Goal: Task Accomplishment & Management: Manage account settings

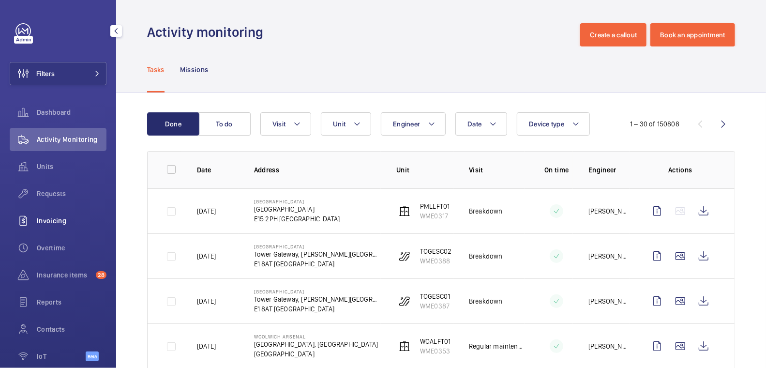
click at [62, 226] on div "Invoicing" at bounding box center [58, 220] width 97 height 23
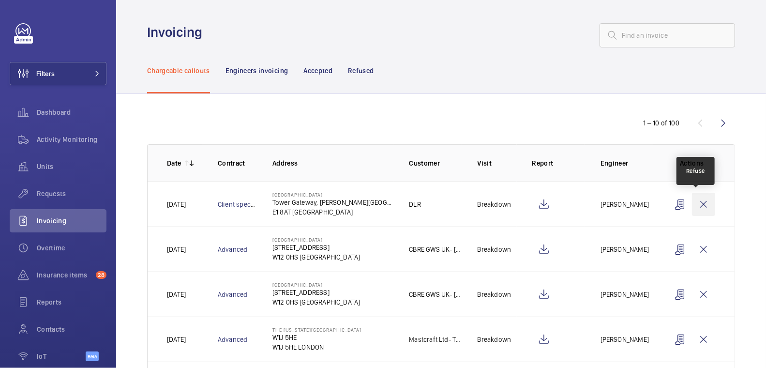
click at [697, 200] on wm-front-icon-button at bounding box center [703, 204] width 23 height 23
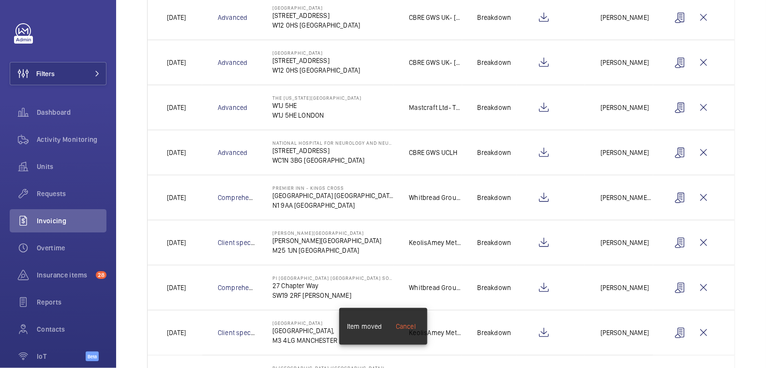
scroll to position [230, 0]
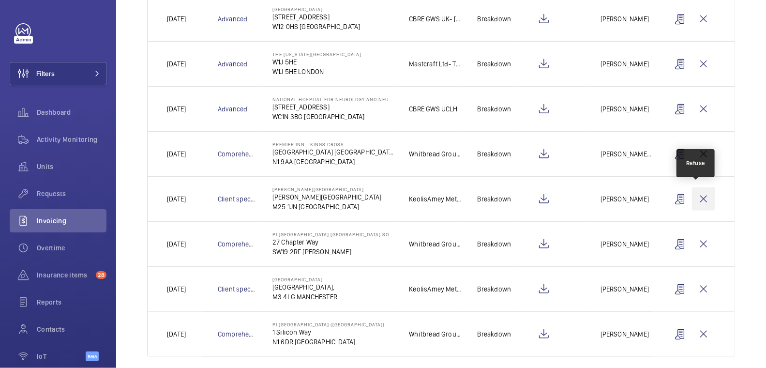
click at [701, 197] on wm-front-icon-button at bounding box center [703, 198] width 23 height 23
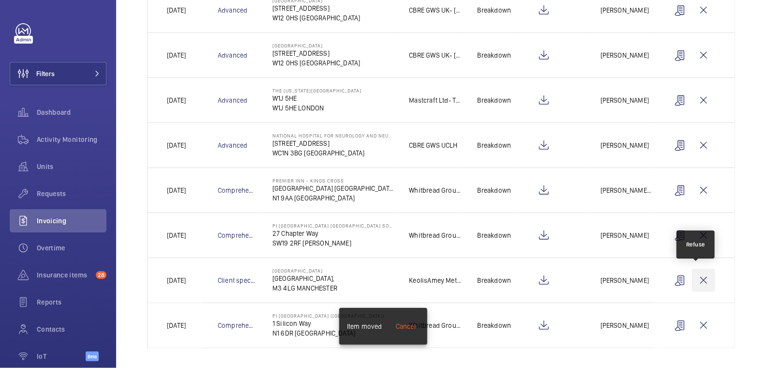
click at [705, 277] on wm-front-icon-button at bounding box center [703, 280] width 23 height 23
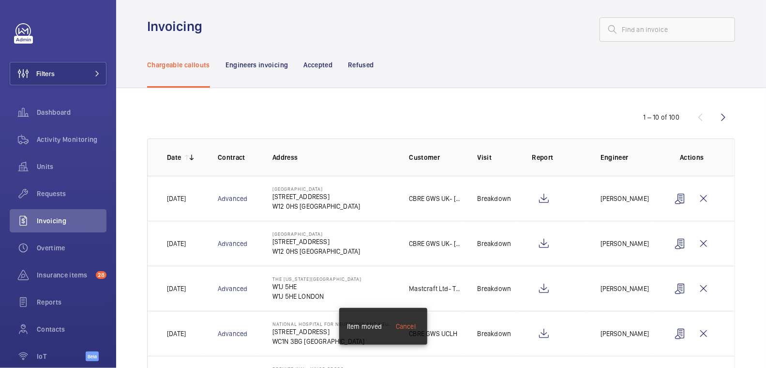
scroll to position [0, 0]
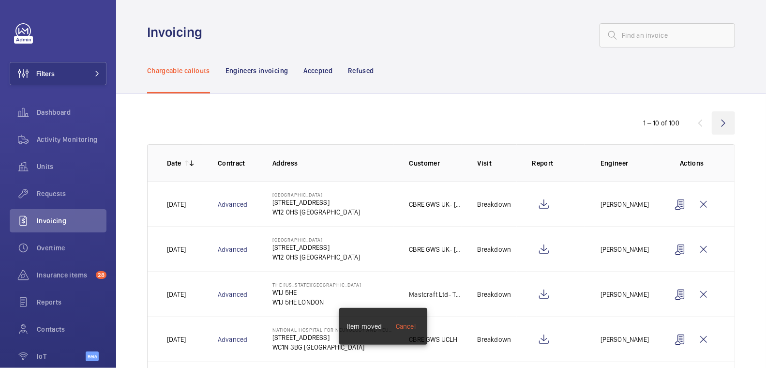
click at [720, 122] on wm-front-icon-button at bounding box center [723, 122] width 23 height 23
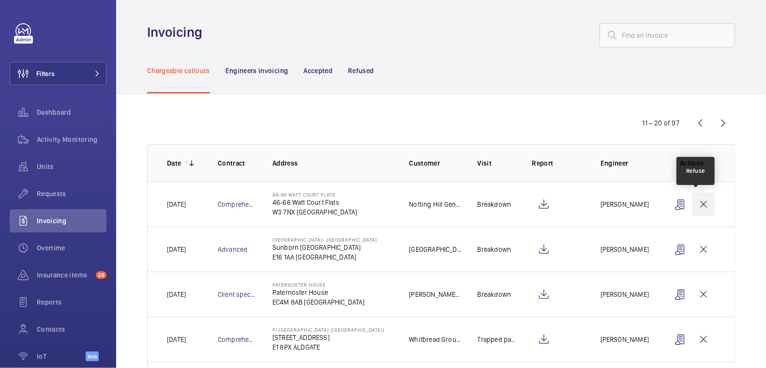
click at [700, 199] on wm-front-icon-button at bounding box center [703, 204] width 23 height 23
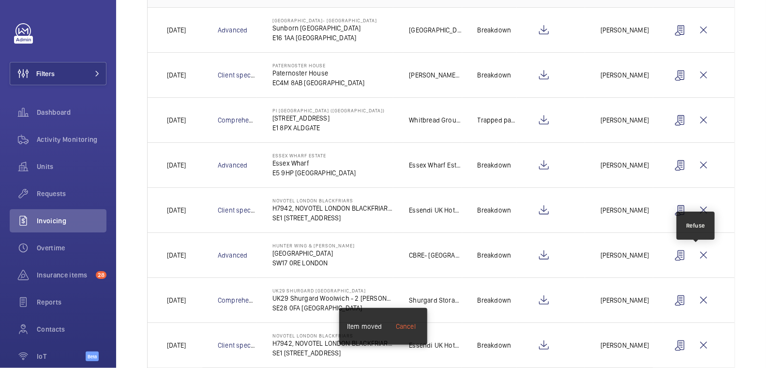
scroll to position [196, 0]
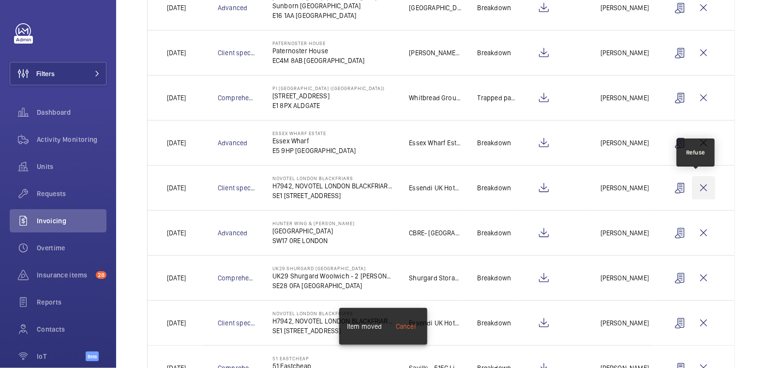
click at [694, 186] on wm-front-icon-button at bounding box center [703, 187] width 23 height 23
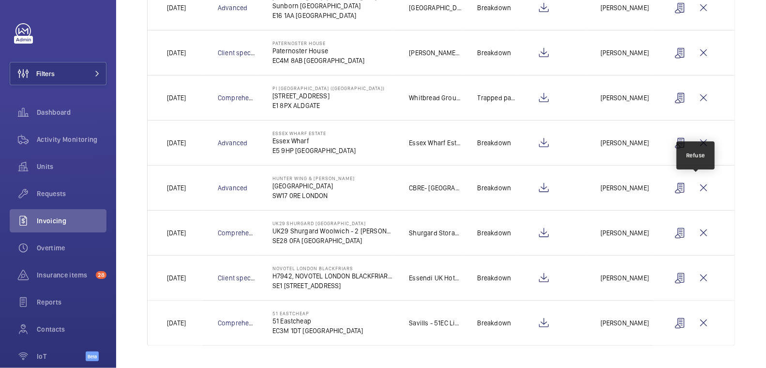
scroll to position [194, 0]
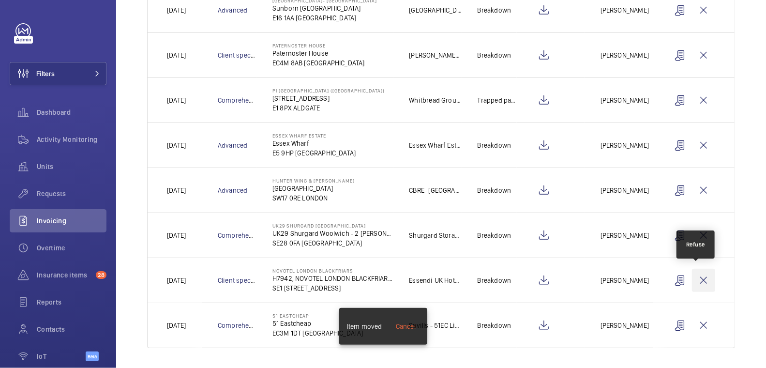
click at [697, 276] on wm-front-icon-button at bounding box center [703, 280] width 23 height 23
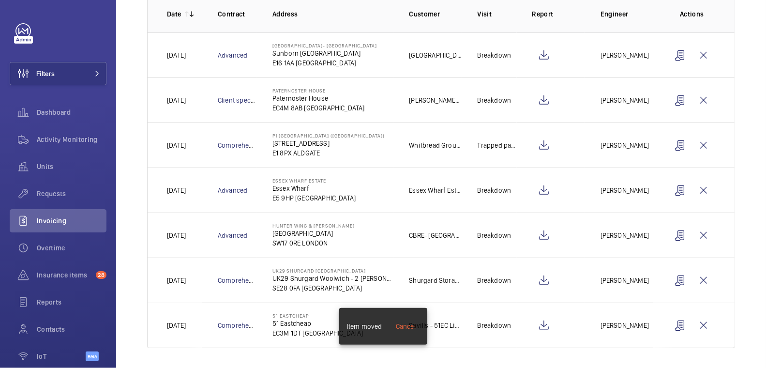
scroll to position [0, 0]
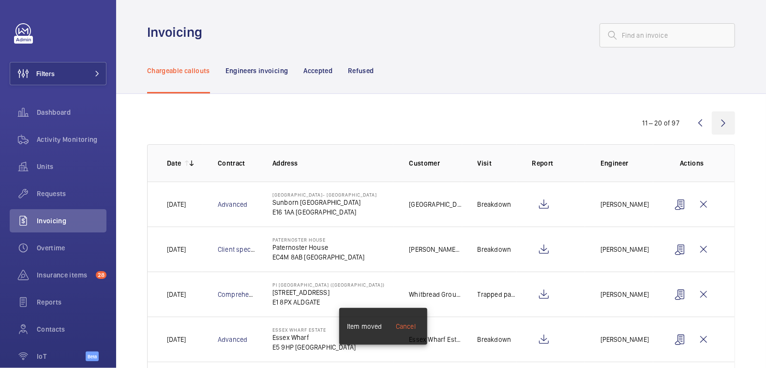
click at [715, 121] on wm-front-icon-button at bounding box center [723, 122] width 23 height 23
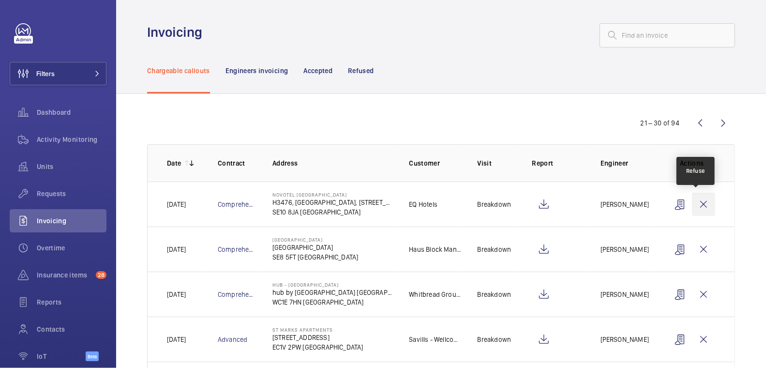
click at [699, 199] on wm-front-icon-button at bounding box center [703, 204] width 23 height 23
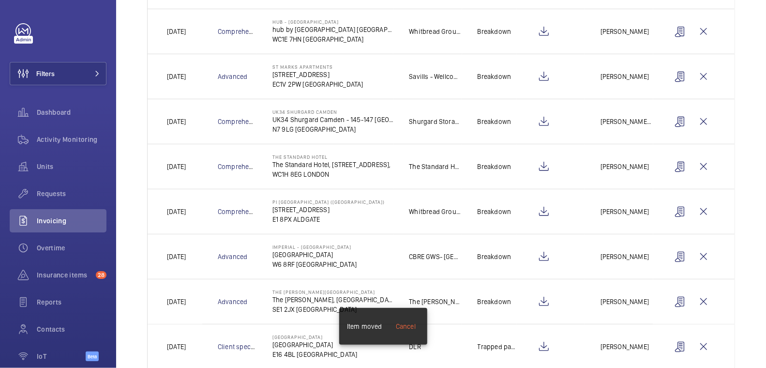
scroll to position [239, 0]
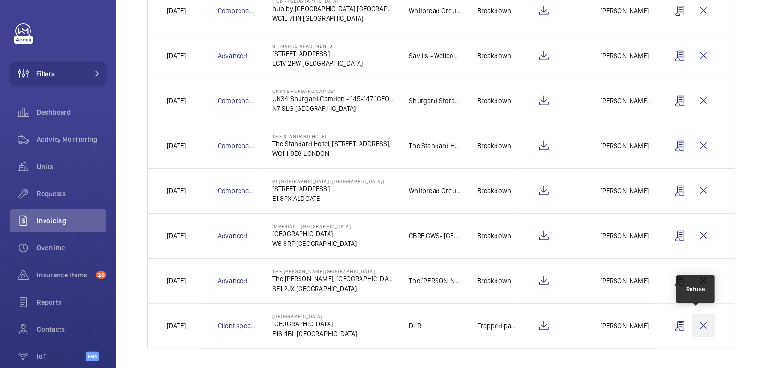
click at [693, 329] on wm-front-icon-button at bounding box center [703, 325] width 23 height 23
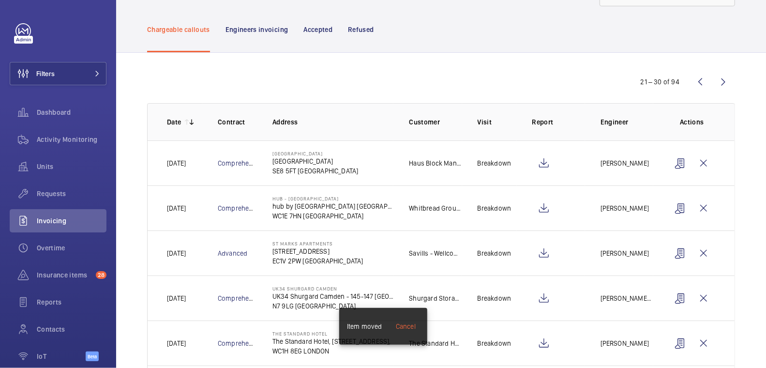
scroll to position [0, 0]
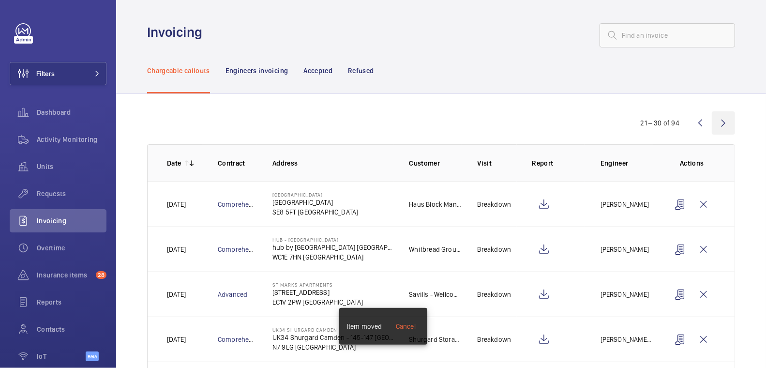
click at [715, 126] on wm-front-icon-button at bounding box center [723, 122] width 23 height 23
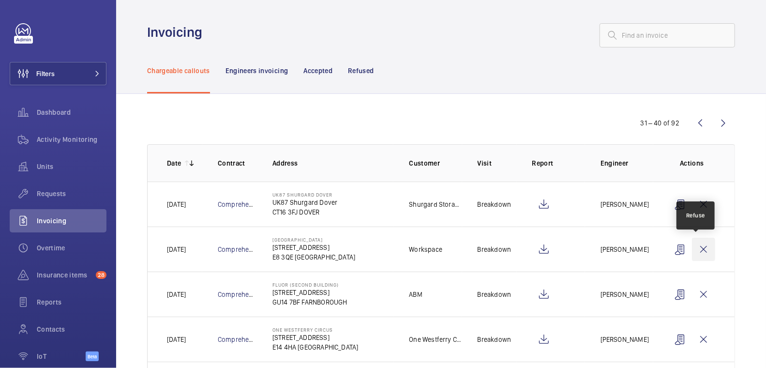
click at [692, 250] on wm-front-icon-button at bounding box center [703, 249] width 23 height 23
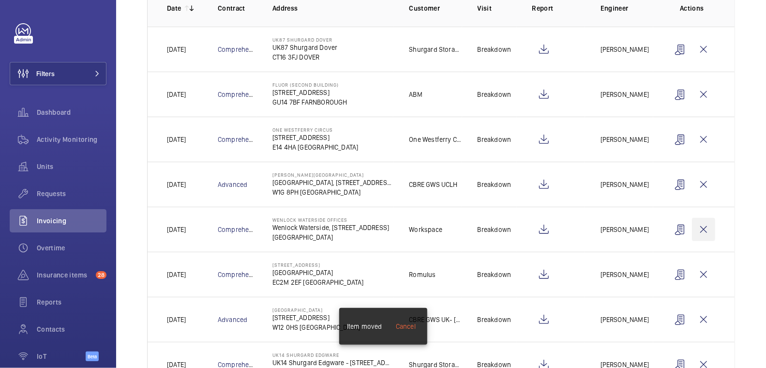
scroll to position [156, 0]
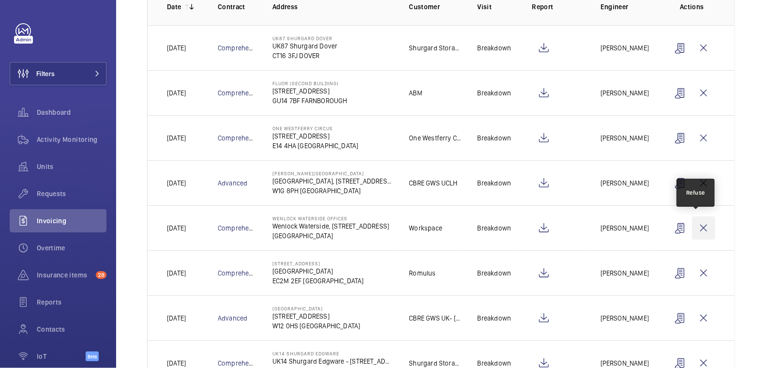
click at [702, 226] on wm-front-icon-button at bounding box center [703, 227] width 23 height 23
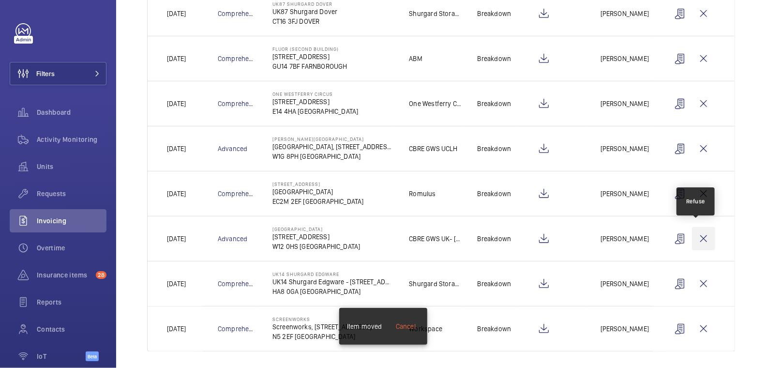
scroll to position [194, 0]
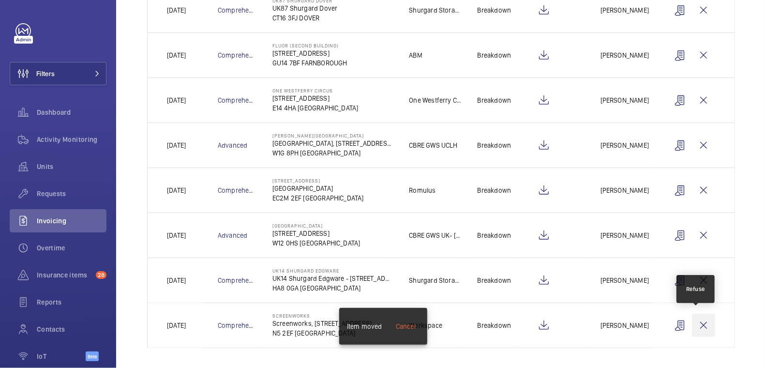
click at [699, 322] on wm-front-icon-button at bounding box center [703, 325] width 23 height 23
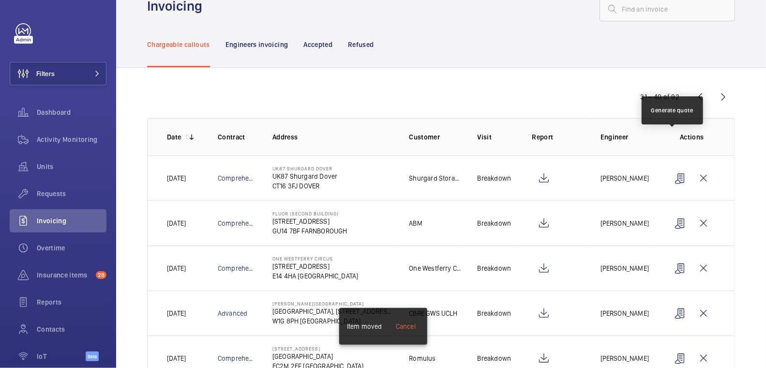
scroll to position [0, 0]
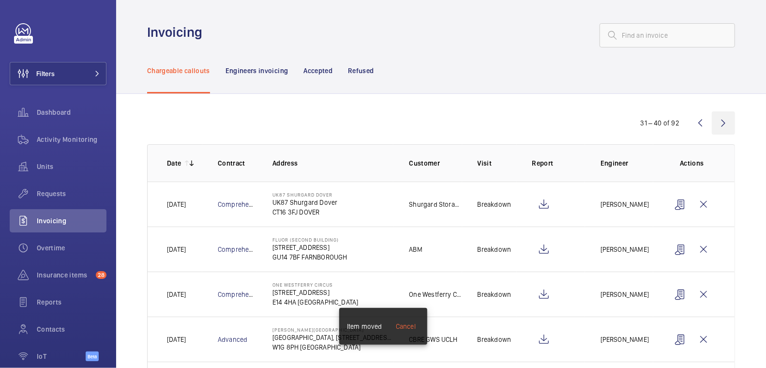
click at [716, 122] on wm-front-icon-button at bounding box center [723, 122] width 23 height 23
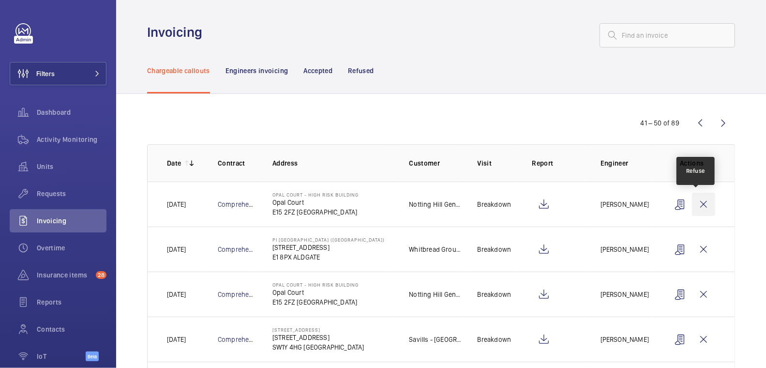
click at [698, 206] on wm-front-icon-button at bounding box center [703, 204] width 23 height 23
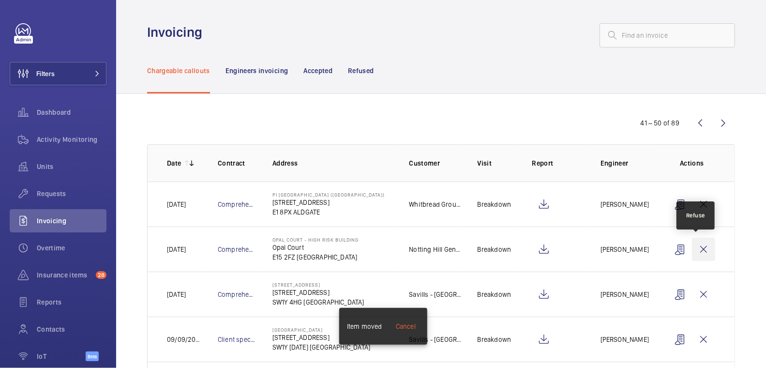
click at [703, 248] on wm-front-icon-button at bounding box center [703, 249] width 23 height 23
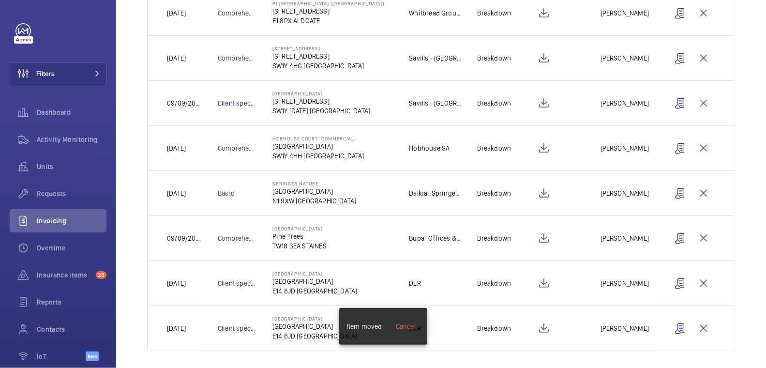
scroll to position [194, 0]
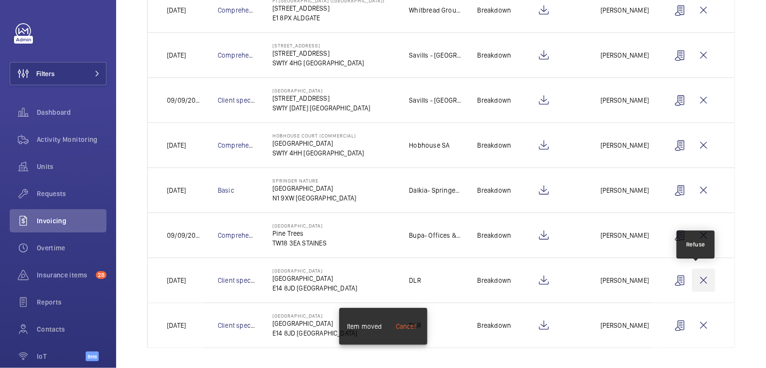
click at [698, 272] on wm-front-icon-button at bounding box center [703, 280] width 23 height 23
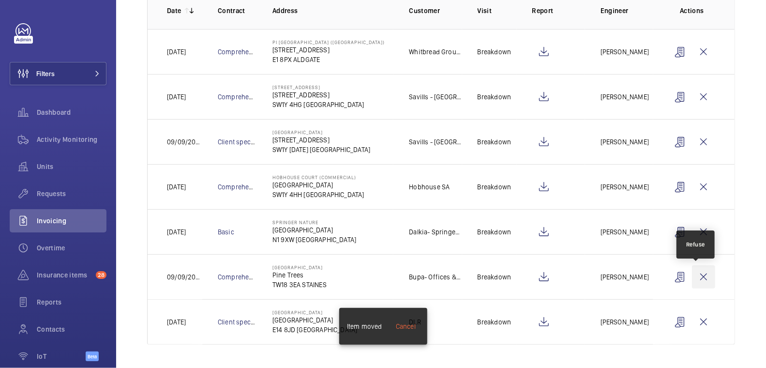
scroll to position [149, 0]
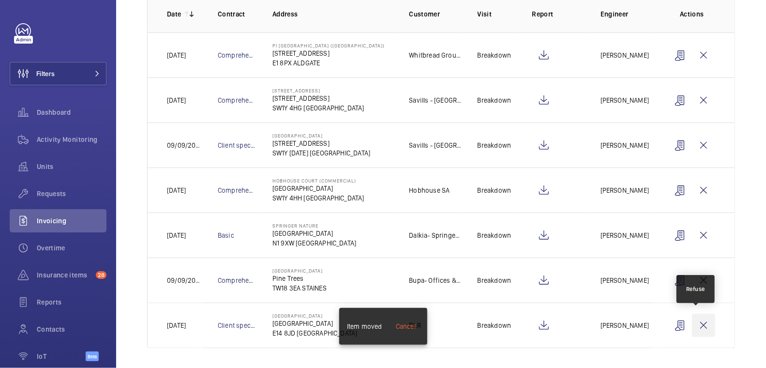
click at [696, 325] on wm-front-icon-button at bounding box center [703, 325] width 23 height 23
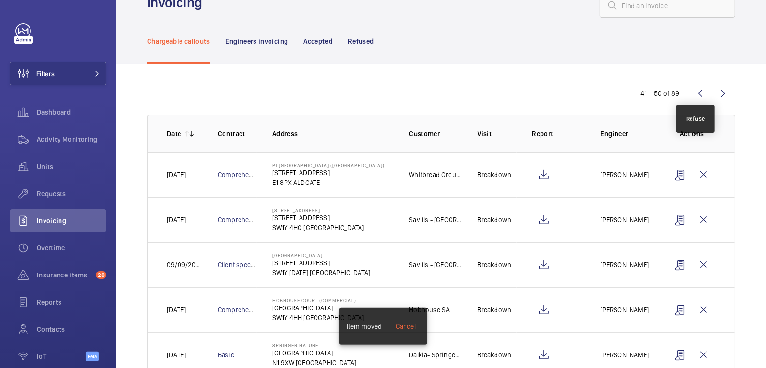
scroll to position [0, 0]
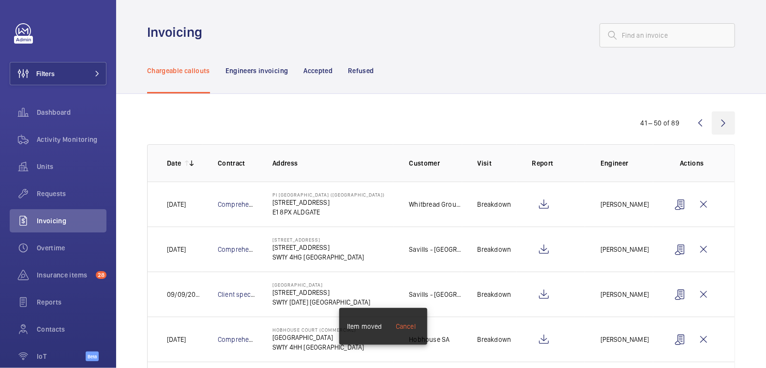
click at [715, 121] on wm-front-icon-button at bounding box center [723, 122] width 23 height 23
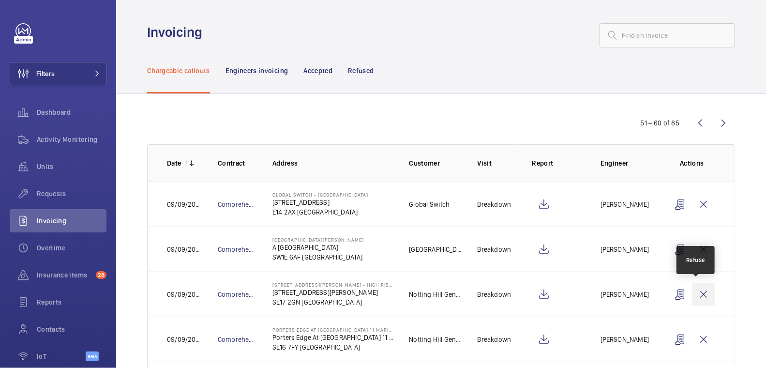
click at [702, 292] on wm-front-icon-button at bounding box center [703, 294] width 23 height 23
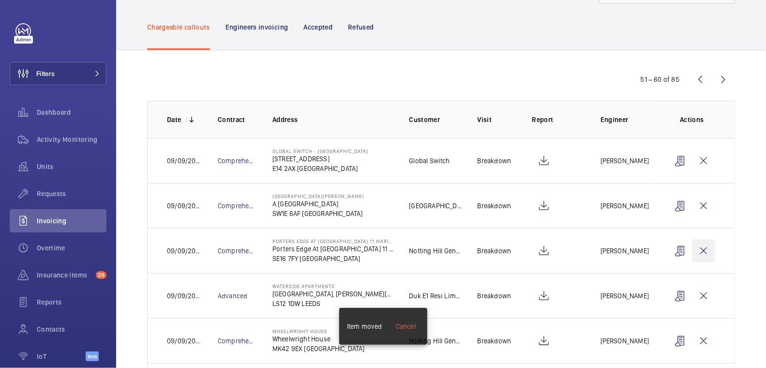
scroll to position [44, 0]
click at [701, 250] on wm-front-icon-button at bounding box center [703, 250] width 23 height 23
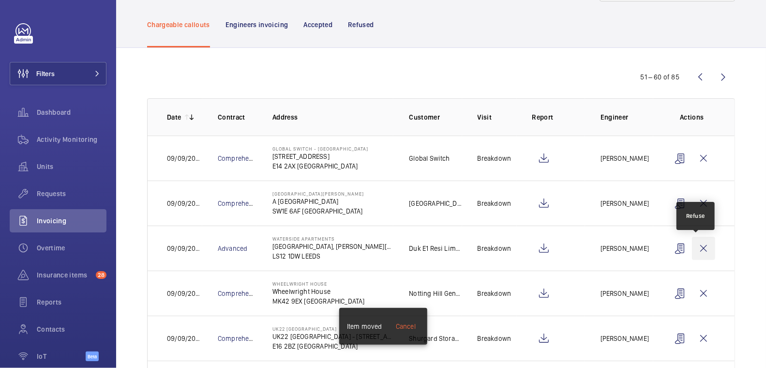
scroll to position [46, 0]
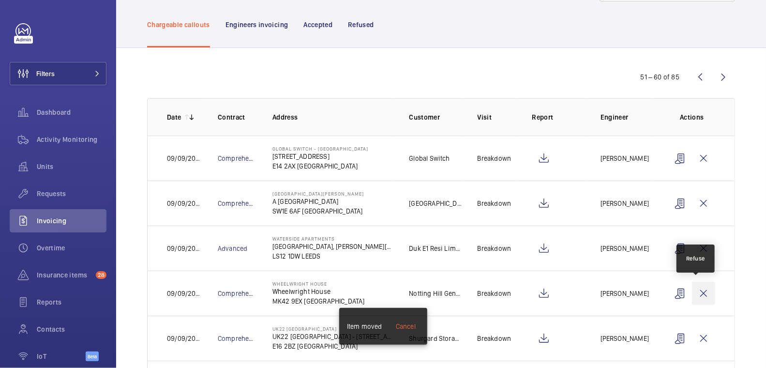
click at [698, 294] on wm-front-icon-button at bounding box center [703, 293] width 23 height 23
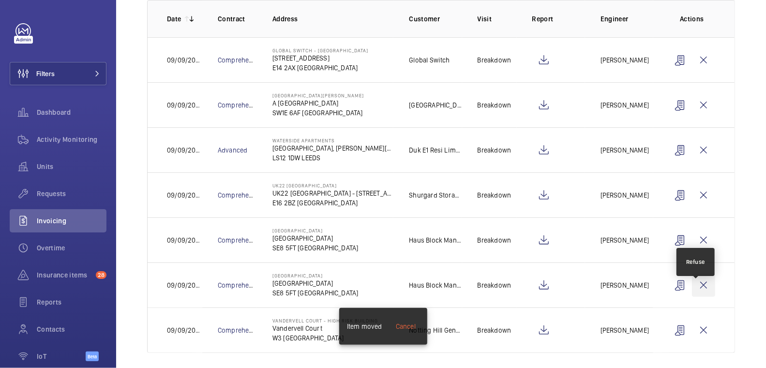
scroll to position [149, 0]
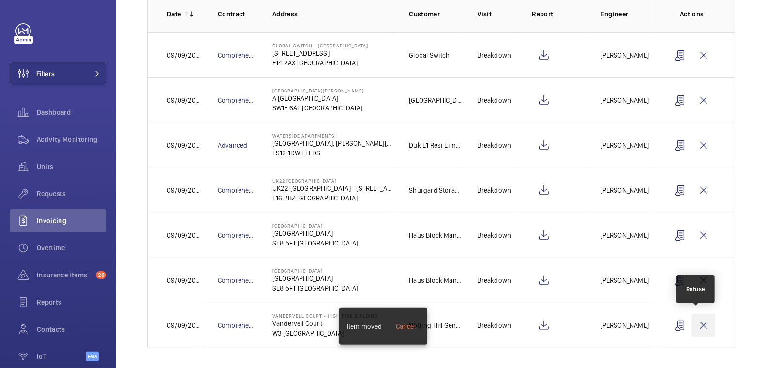
click at [699, 319] on wm-front-icon-button at bounding box center [703, 325] width 23 height 23
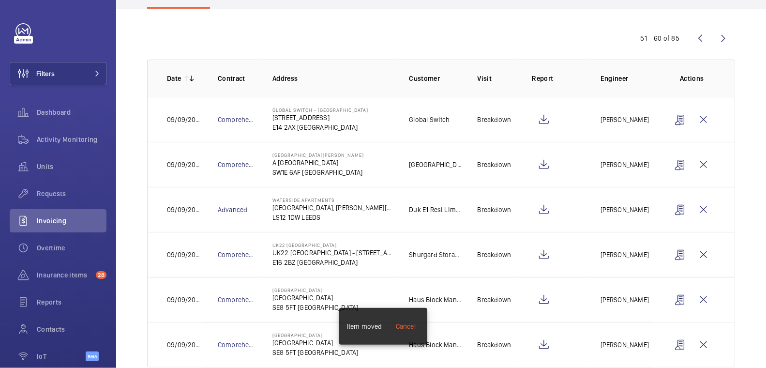
scroll to position [0, 0]
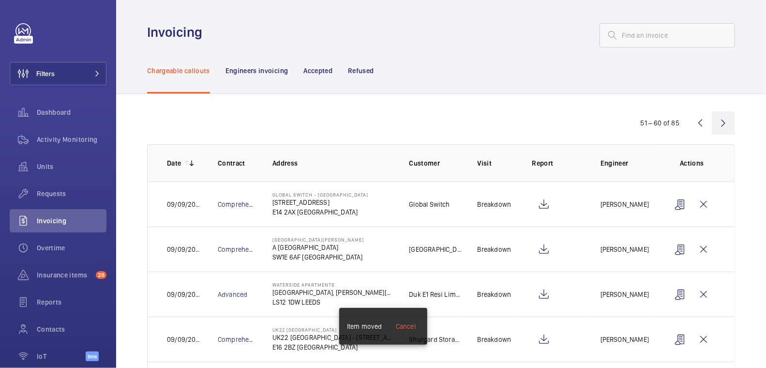
click at [713, 128] on wm-front-icon-button at bounding box center [723, 122] width 23 height 23
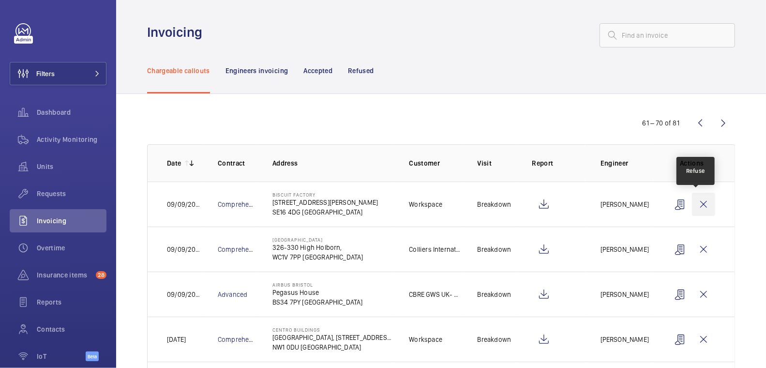
click at [696, 203] on wm-front-icon-button at bounding box center [703, 204] width 23 height 23
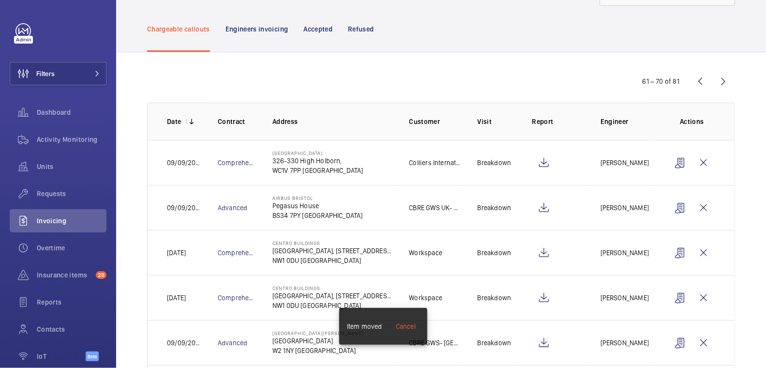
scroll to position [52, 0]
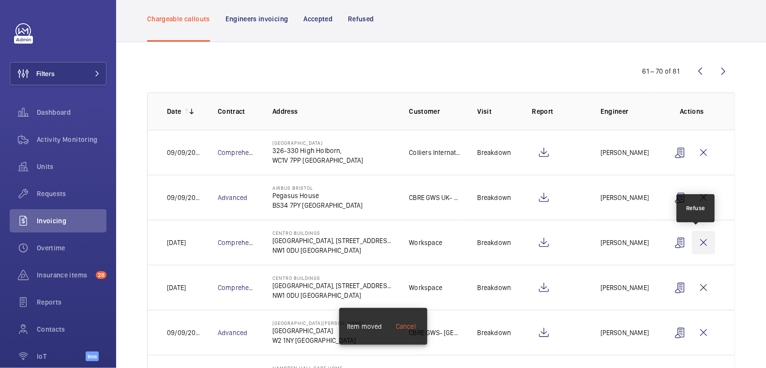
click at [699, 247] on wm-front-icon-button at bounding box center [703, 242] width 23 height 23
click at [699, 243] on wm-front-icon-button at bounding box center [703, 242] width 23 height 23
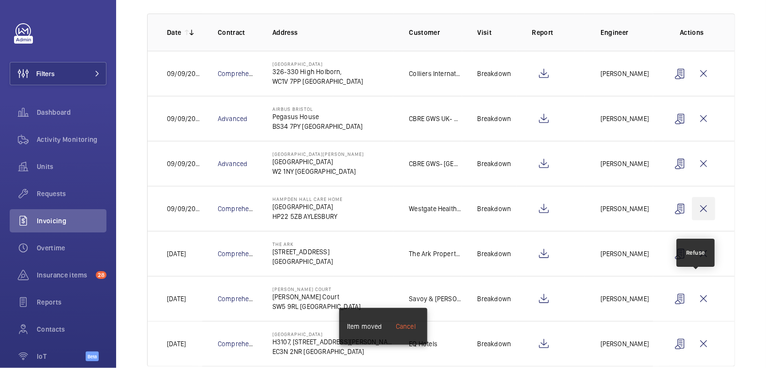
scroll to position [149, 0]
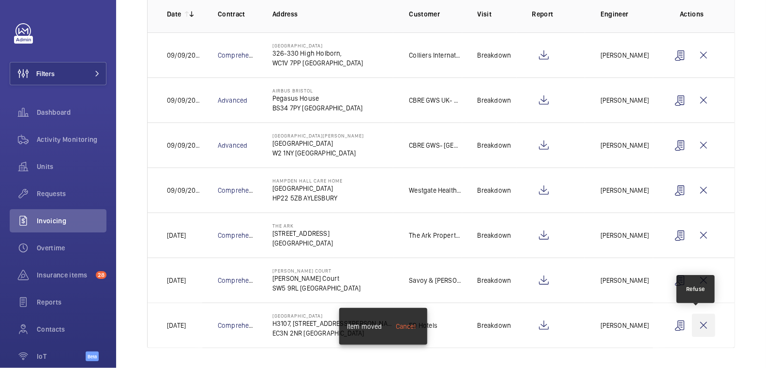
click at [696, 325] on wm-front-icon-button at bounding box center [703, 325] width 23 height 23
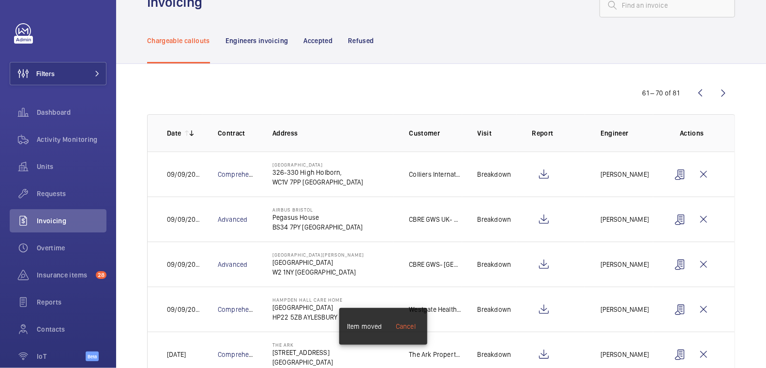
scroll to position [0, 0]
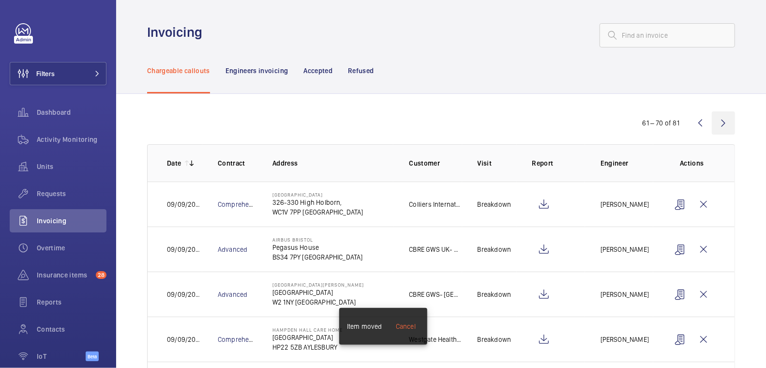
click at [718, 123] on wm-front-icon-button at bounding box center [723, 122] width 23 height 23
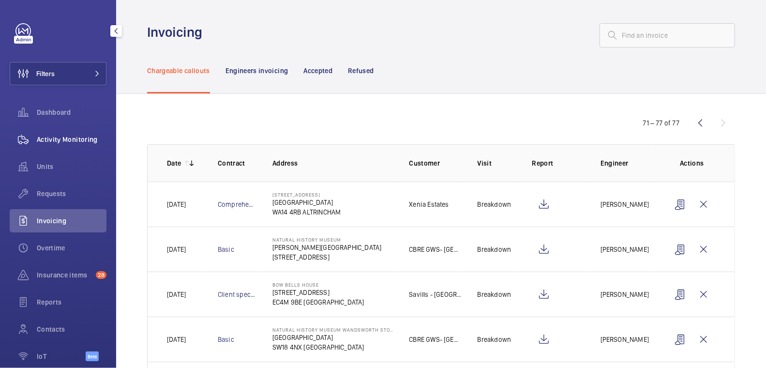
click at [87, 140] on span "Activity Monitoring" at bounding box center [72, 140] width 70 height 10
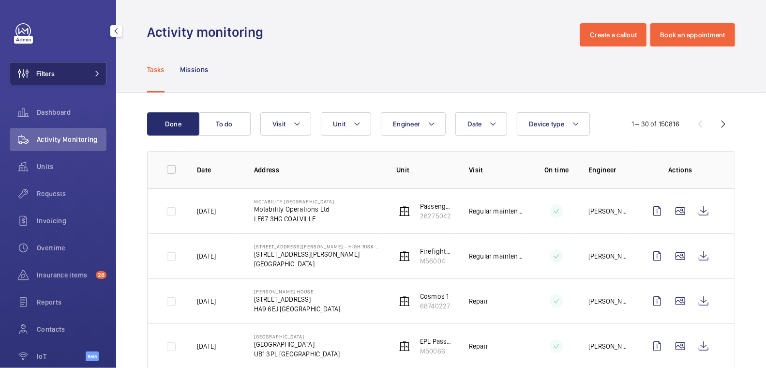
click at [61, 69] on button "Filters" at bounding box center [58, 73] width 97 height 23
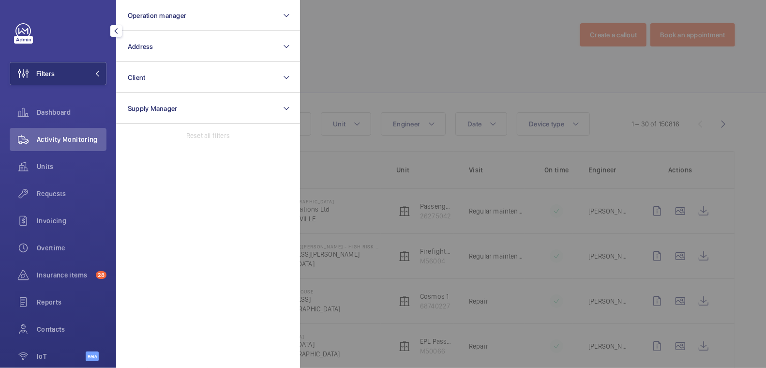
click at [409, 47] on div at bounding box center [683, 184] width 766 height 368
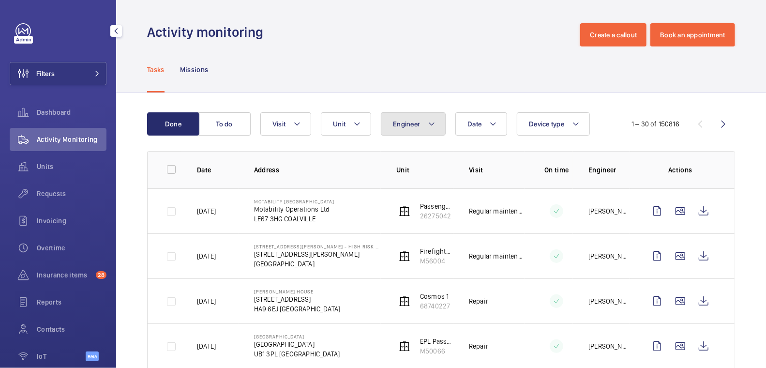
click at [395, 124] on span "Engineer" at bounding box center [406, 124] width 27 height 8
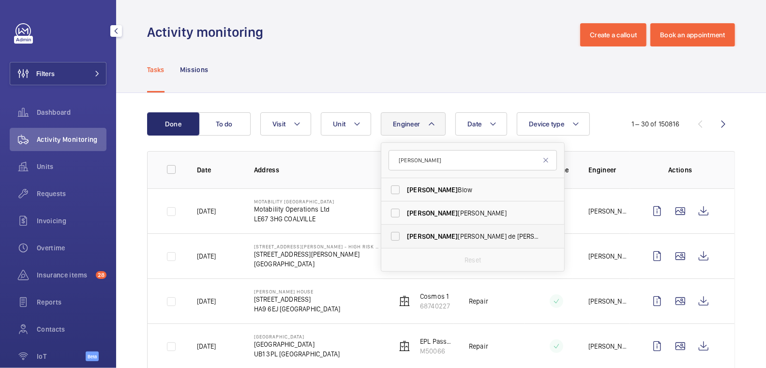
type input "[PERSON_NAME]"
click at [453, 240] on span "[PERSON_NAME] de [PERSON_NAME]" at bounding box center [473, 236] width 133 height 10
click at [405, 240] on input "[PERSON_NAME] de [PERSON_NAME]" at bounding box center [395, 235] width 19 height 19
checkbox input "true"
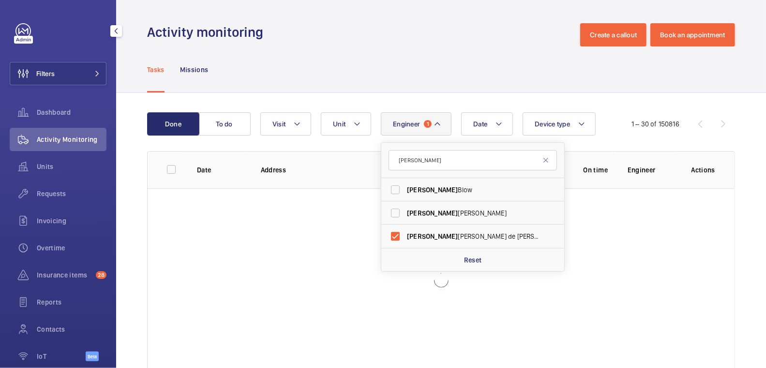
click at [450, 75] on div "Tasks Missions" at bounding box center [441, 69] width 588 height 46
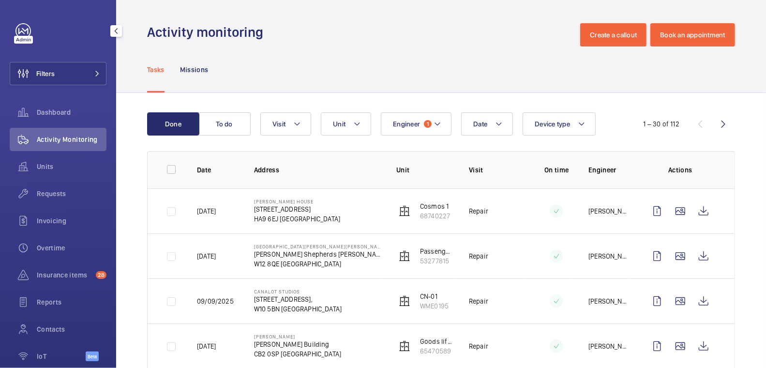
click at [605, 214] on p "[PERSON_NAME] de [PERSON_NAME]" at bounding box center [609, 211] width 42 height 10
click at [608, 211] on p "[PERSON_NAME] de [PERSON_NAME]" at bounding box center [609, 211] width 42 height 10
click at [431, 122] on button "Engineer 1" at bounding box center [416, 123] width 71 height 23
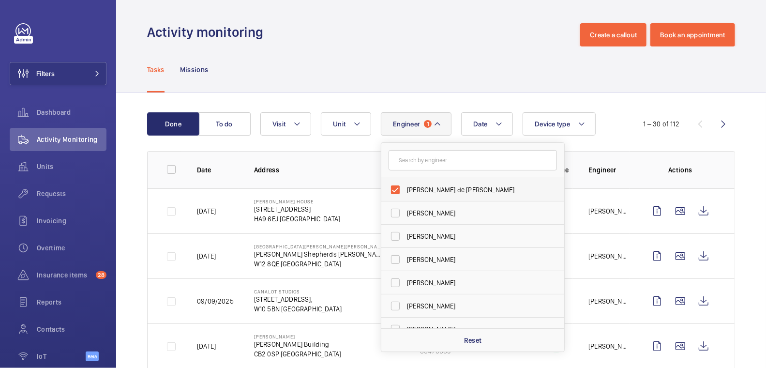
click at [414, 191] on span "[PERSON_NAME] de [PERSON_NAME]" at bounding box center [473, 190] width 133 height 10
click at [405, 191] on input "[PERSON_NAME] de [PERSON_NAME]" at bounding box center [395, 189] width 19 height 19
checkbox input "false"
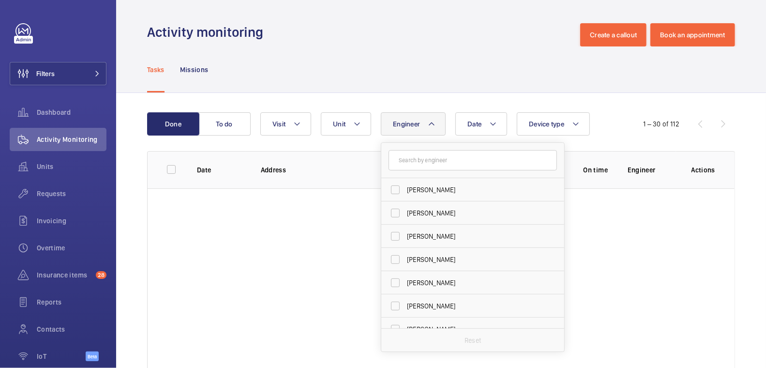
click at [419, 64] on div "Tasks Missions" at bounding box center [441, 69] width 588 height 46
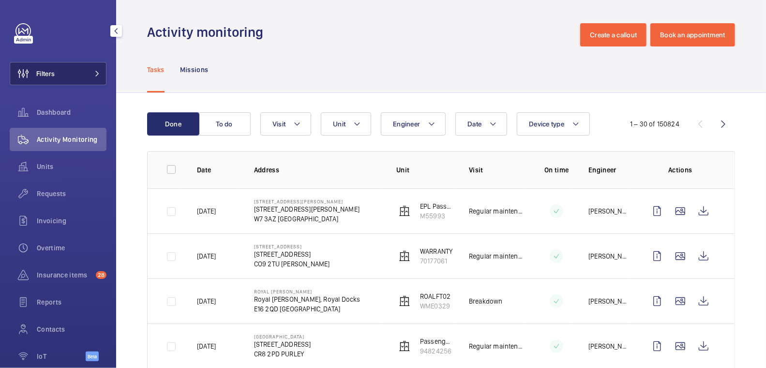
click at [69, 75] on button "Filters" at bounding box center [58, 73] width 97 height 23
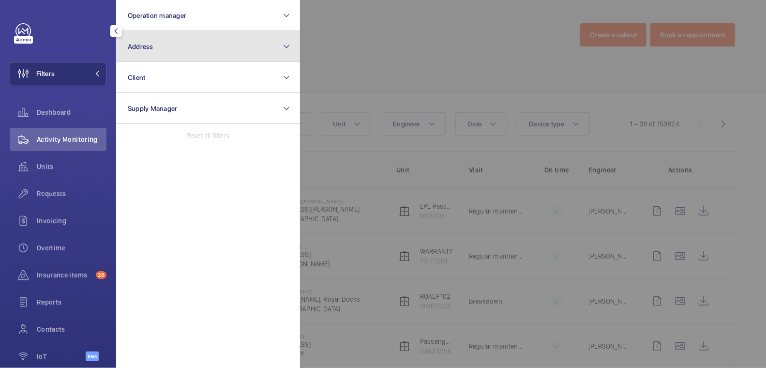
click at [154, 58] on button "Address" at bounding box center [208, 46] width 184 height 31
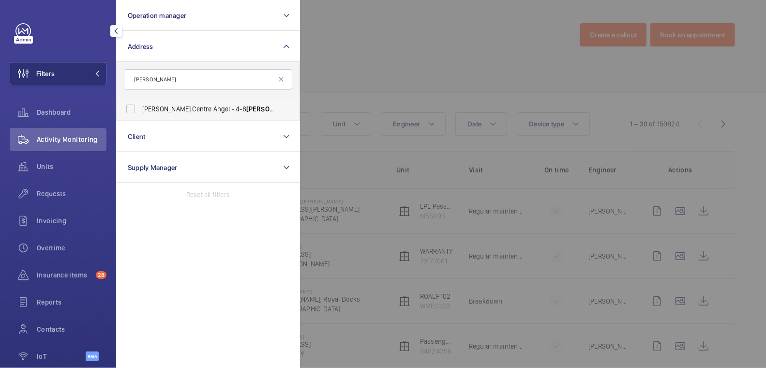
type input "[PERSON_NAME]"
click at [201, 113] on label "[PERSON_NAME][GEOGRAPHIC_DATA] Angel - [STREET_ADDRESS][PERSON_NAME]" at bounding box center [201, 108] width 168 height 23
click at [140, 113] on input "[PERSON_NAME][GEOGRAPHIC_DATA] Angel - [STREET_ADDRESS][PERSON_NAME]" at bounding box center [130, 108] width 19 height 19
checkbox input "true"
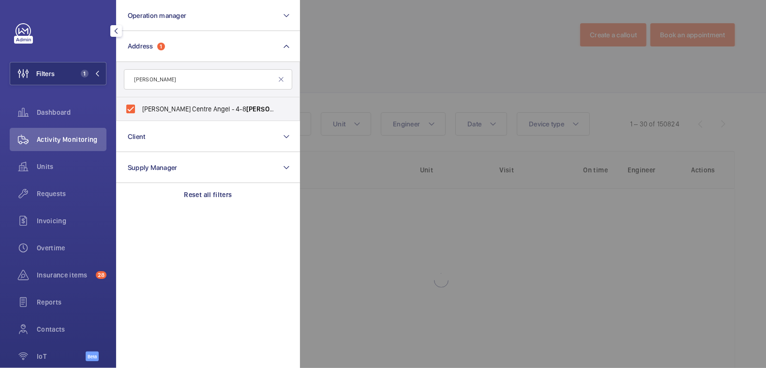
click at [406, 59] on div at bounding box center [683, 184] width 766 height 368
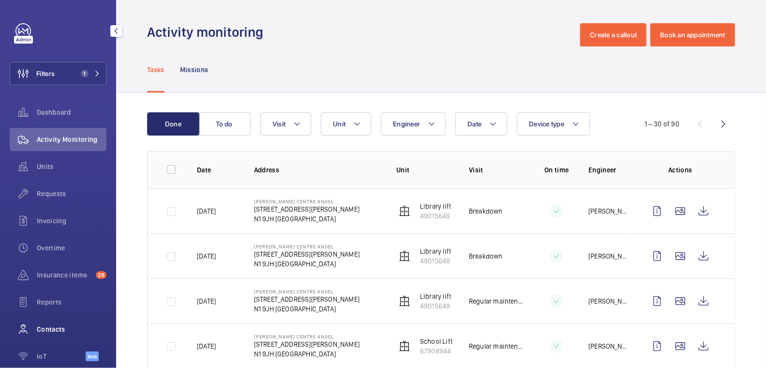
click at [47, 338] on div "Contacts" at bounding box center [58, 328] width 97 height 23
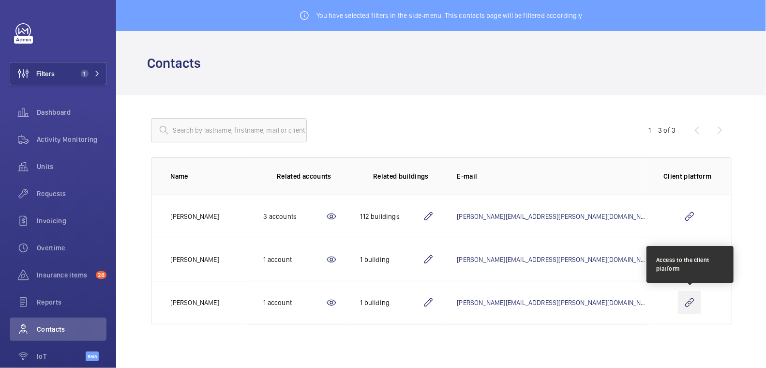
click at [694, 305] on wm-front-icon-button at bounding box center [689, 302] width 23 height 23
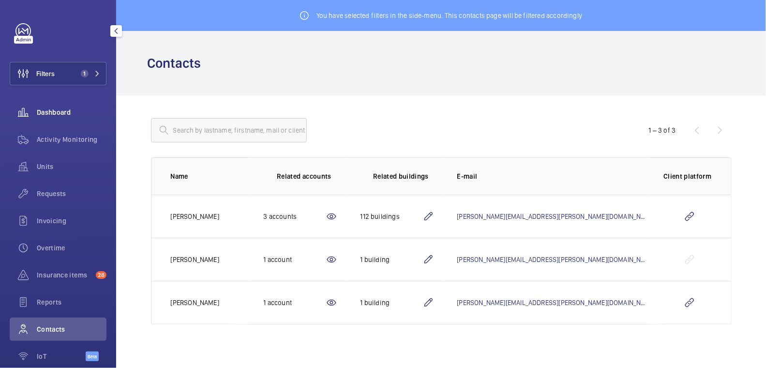
drag, startPoint x: 81, startPoint y: 139, endPoint x: 79, endPoint y: 114, distance: 25.7
click at [81, 139] on span "Activity Monitoring" at bounding box center [72, 140] width 70 height 10
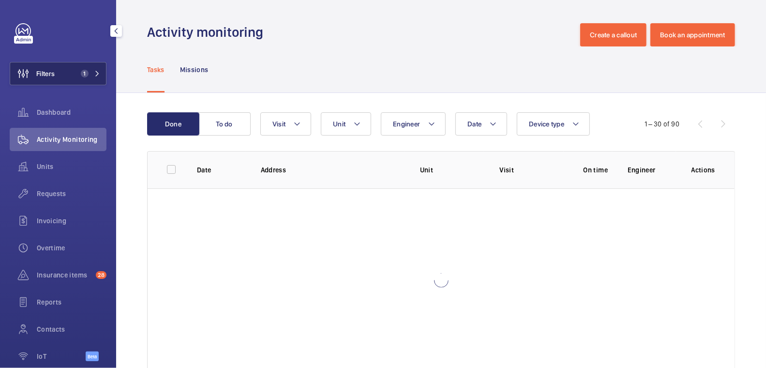
click at [65, 73] on button "Filters 1" at bounding box center [58, 73] width 97 height 23
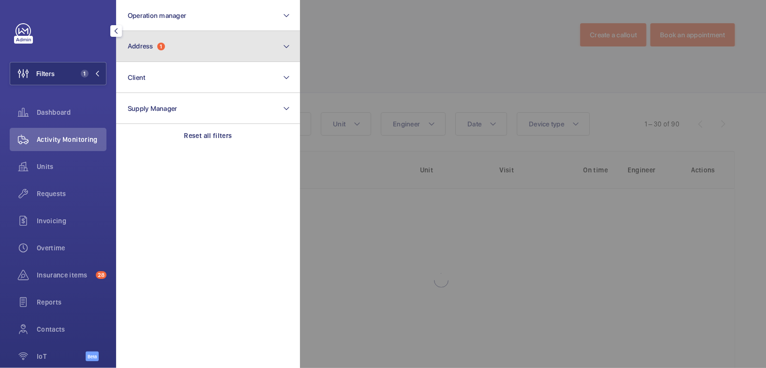
click at [197, 43] on button "Address 1" at bounding box center [208, 46] width 184 height 31
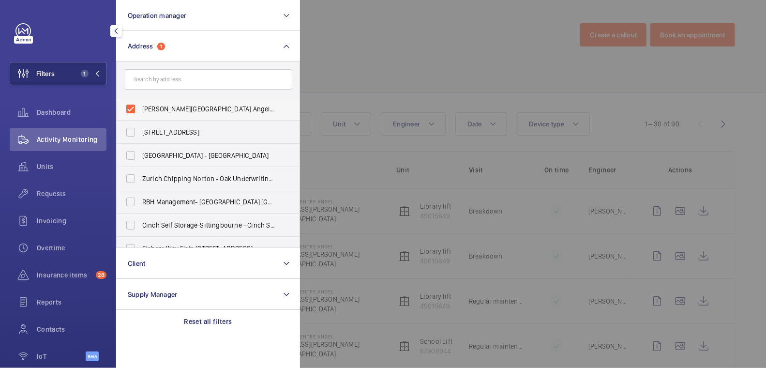
click at [164, 111] on span "[PERSON_NAME][GEOGRAPHIC_DATA] Angel - [STREET_ADDRESS][PERSON_NAME]" at bounding box center [208, 109] width 133 height 10
click at [140, 111] on input "[PERSON_NAME][GEOGRAPHIC_DATA] Angel - [STREET_ADDRESS][PERSON_NAME]" at bounding box center [130, 108] width 19 height 19
checkbox input "false"
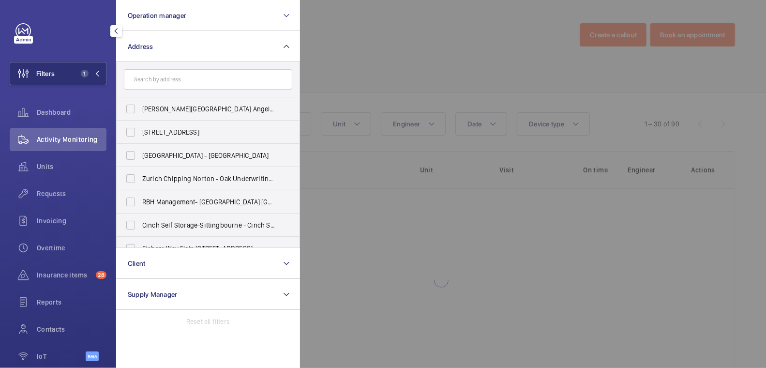
click at [411, 67] on div at bounding box center [683, 184] width 766 height 368
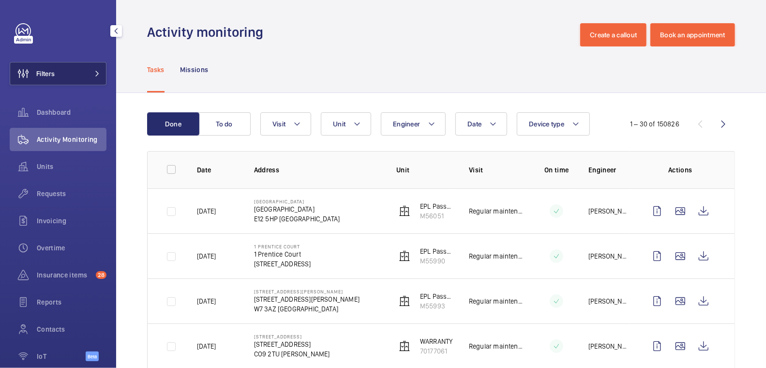
click at [64, 75] on button "Filters" at bounding box center [58, 73] width 97 height 23
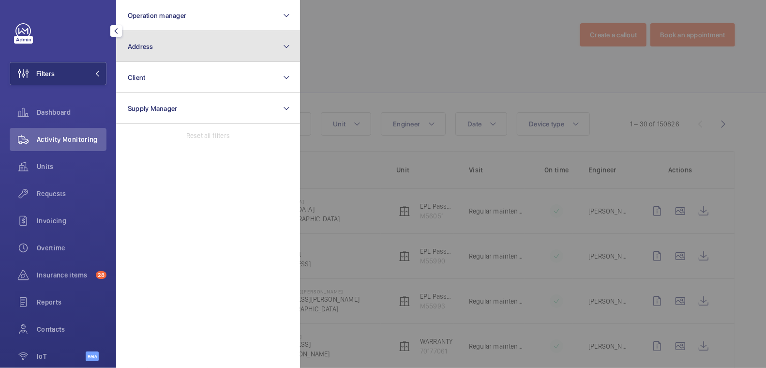
click at [187, 56] on button "Address" at bounding box center [208, 46] width 184 height 31
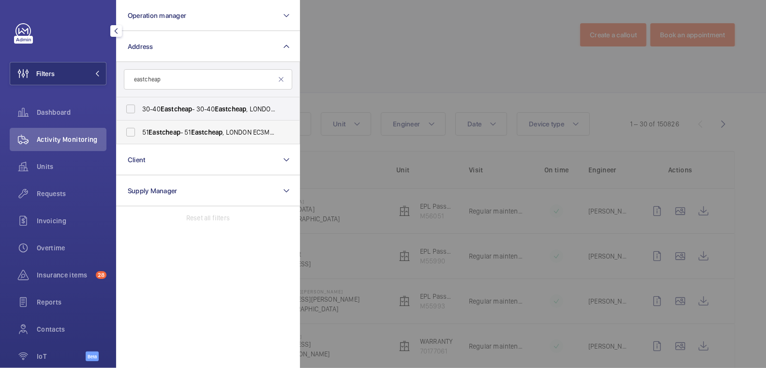
type input "eastcheap"
click at [180, 132] on span "Eastcheap" at bounding box center [165, 132] width 32 height 8
click at [140, 132] on input "[STREET_ADDRESS]" at bounding box center [130, 131] width 19 height 19
checkbox input "true"
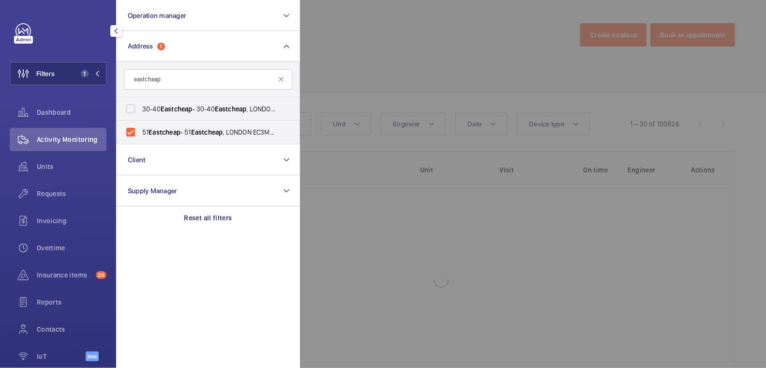
click at [378, 40] on div at bounding box center [683, 184] width 766 height 368
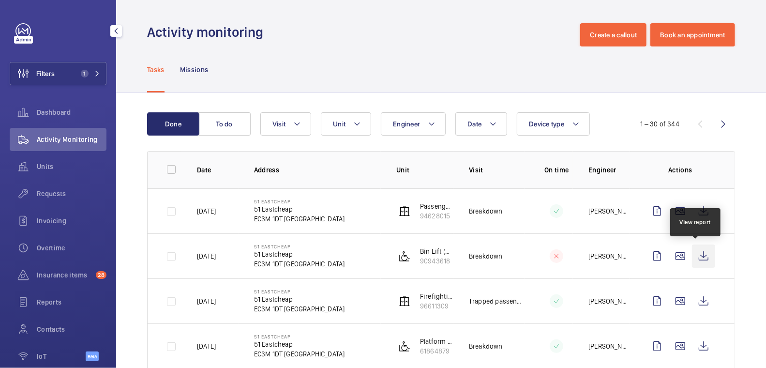
click at [695, 255] on wm-front-icon-button at bounding box center [703, 255] width 23 height 23
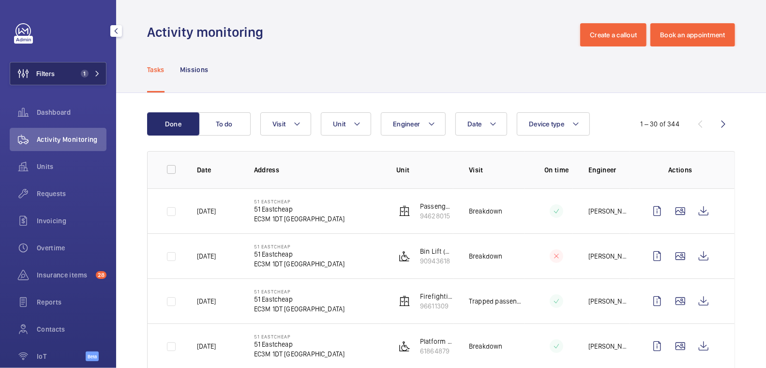
click at [81, 72] on span "1" at bounding box center [85, 74] width 8 height 8
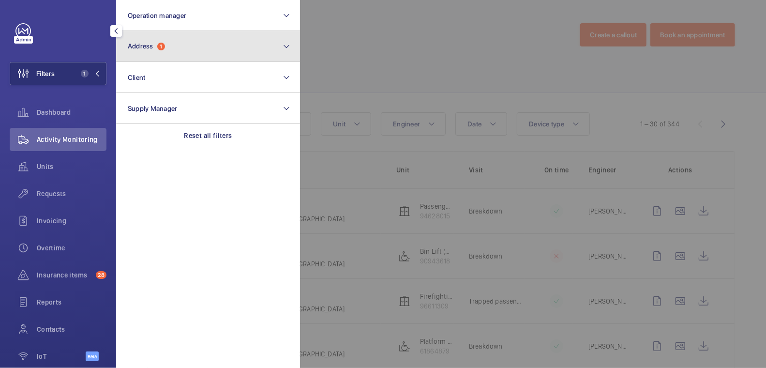
click at [189, 53] on button "Address 1" at bounding box center [208, 46] width 184 height 31
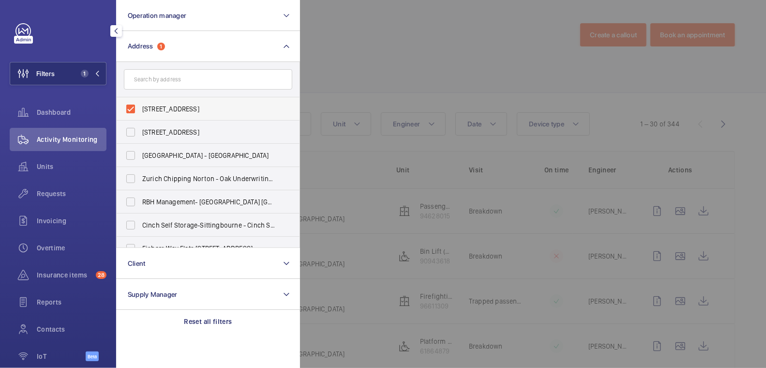
click at [156, 104] on span "[STREET_ADDRESS]" at bounding box center [208, 109] width 133 height 10
click at [140, 104] on input "[STREET_ADDRESS]" at bounding box center [130, 108] width 19 height 19
checkbox input "false"
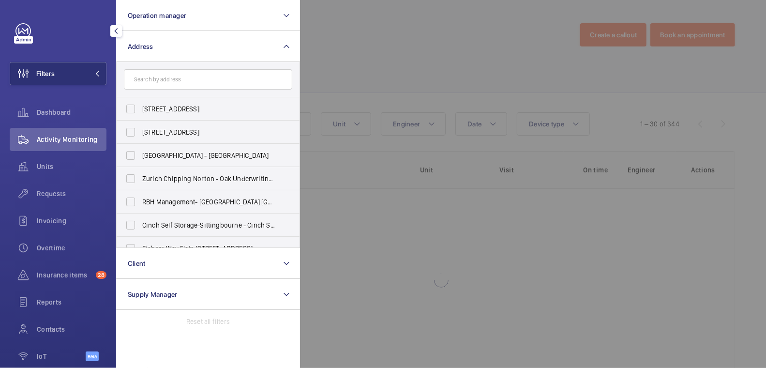
click at [389, 76] on div at bounding box center [683, 184] width 766 height 368
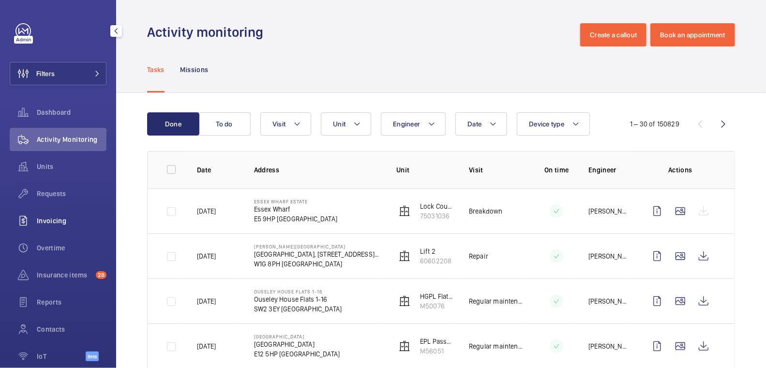
click at [49, 218] on span "Invoicing" at bounding box center [72, 221] width 70 height 10
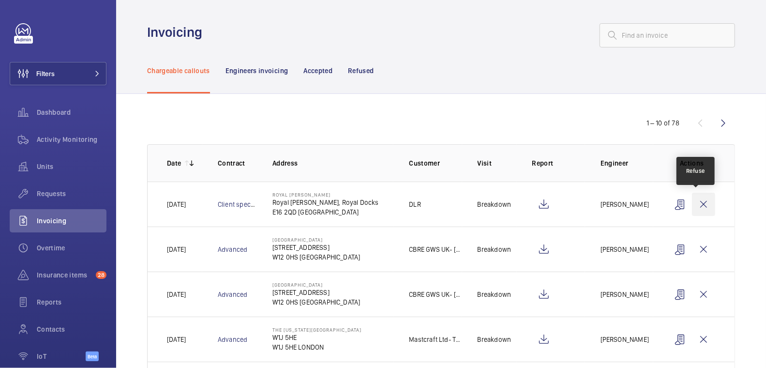
click at [698, 204] on wm-front-icon-button at bounding box center [703, 204] width 23 height 23
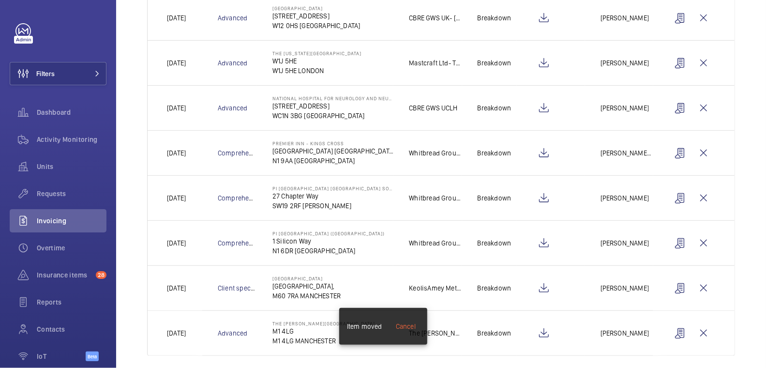
scroll to position [239, 0]
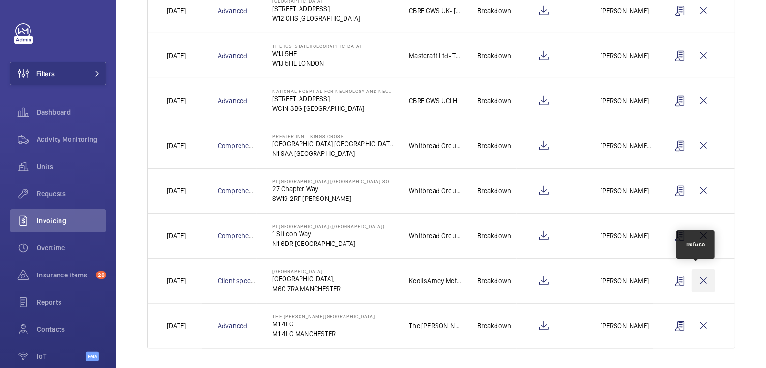
click at [701, 280] on wm-front-icon-button at bounding box center [703, 280] width 23 height 23
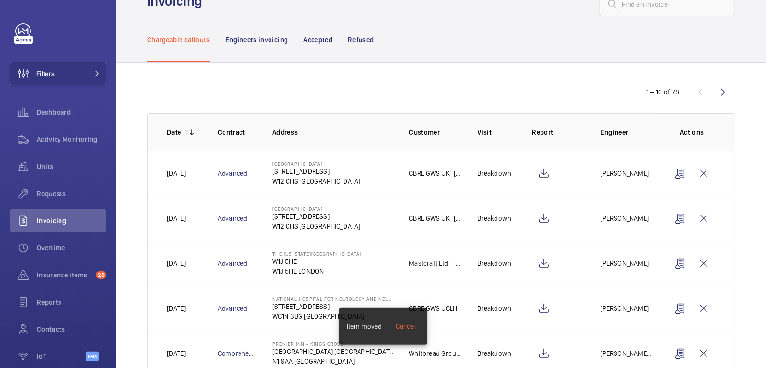
scroll to position [0, 0]
